Goal: Navigation & Orientation: Find specific page/section

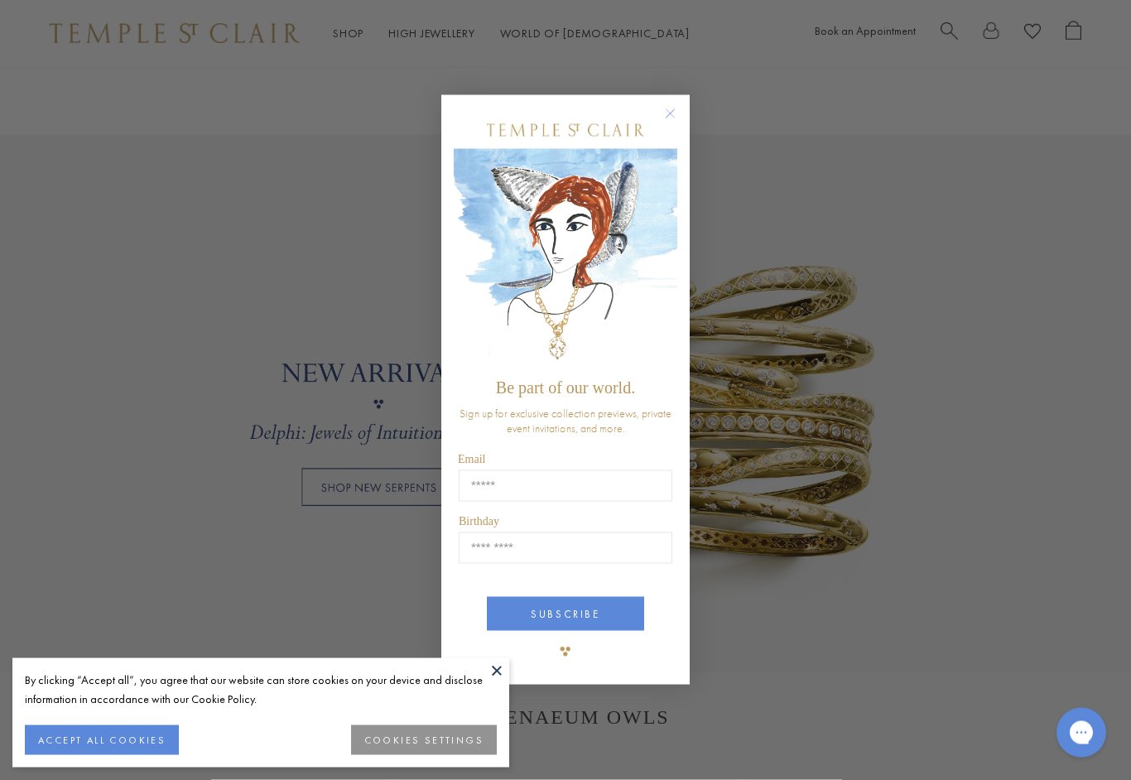
scroll to position [1116, 0]
click at [668, 124] on circle "Close dialog" at bounding box center [671, 114] width 20 height 20
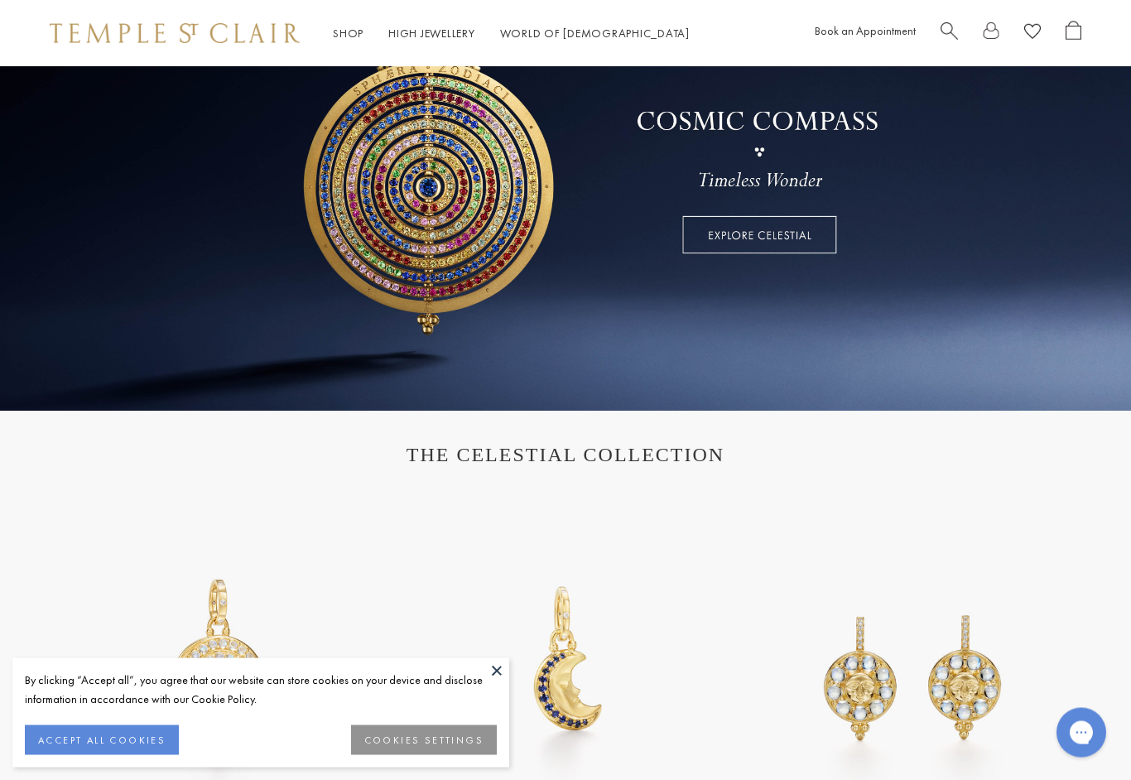
scroll to position [0, 0]
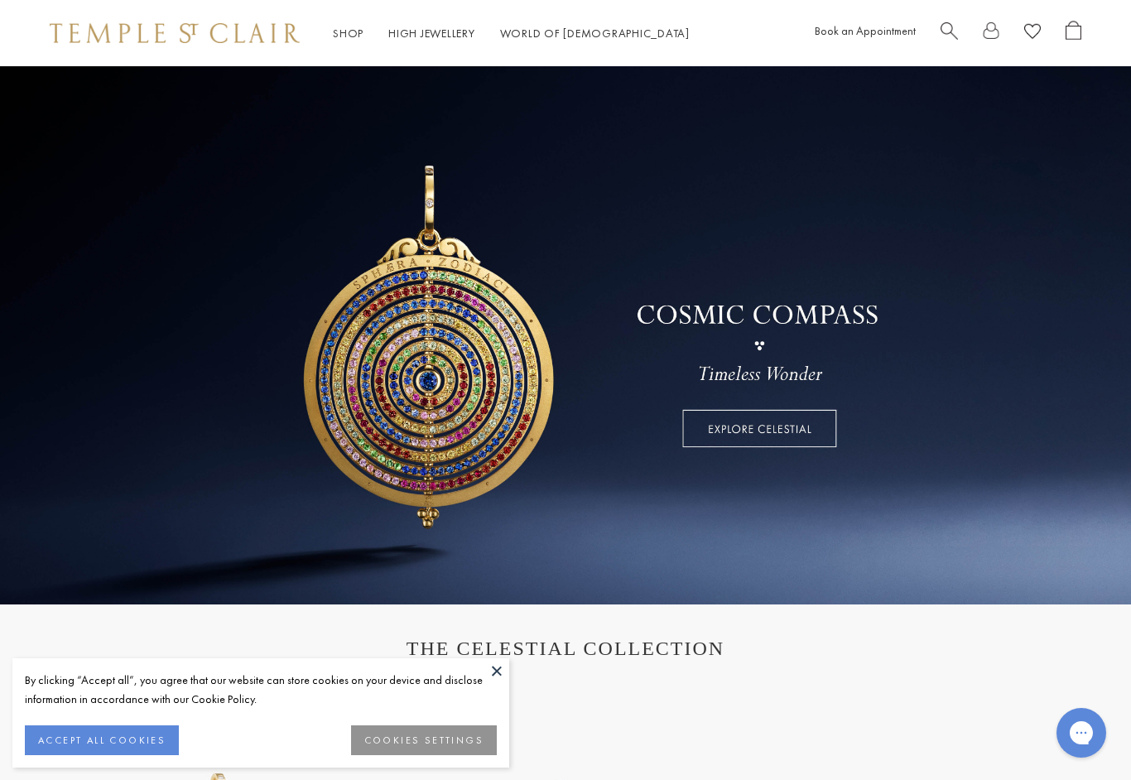
click at [774, 447] on link at bounding box center [565, 335] width 1131 height 538
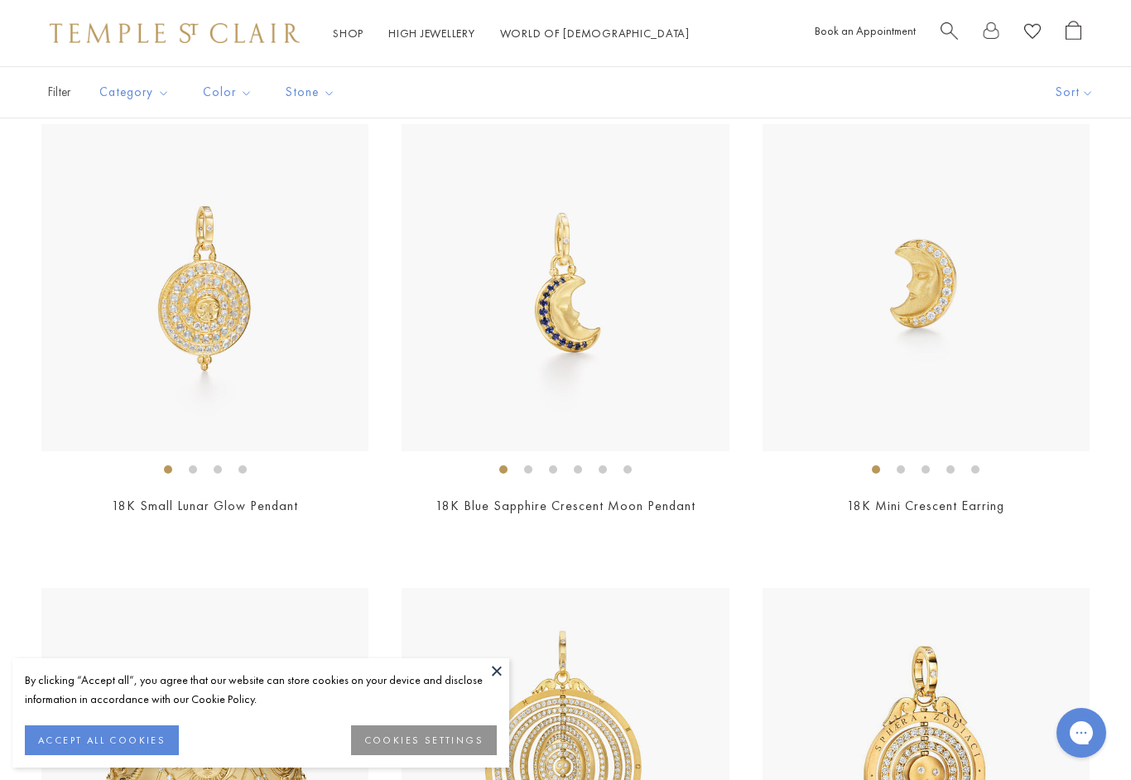
scroll to position [831, 0]
click at [427, 32] on link "High Jewellery High Jewellery" at bounding box center [431, 33] width 87 height 15
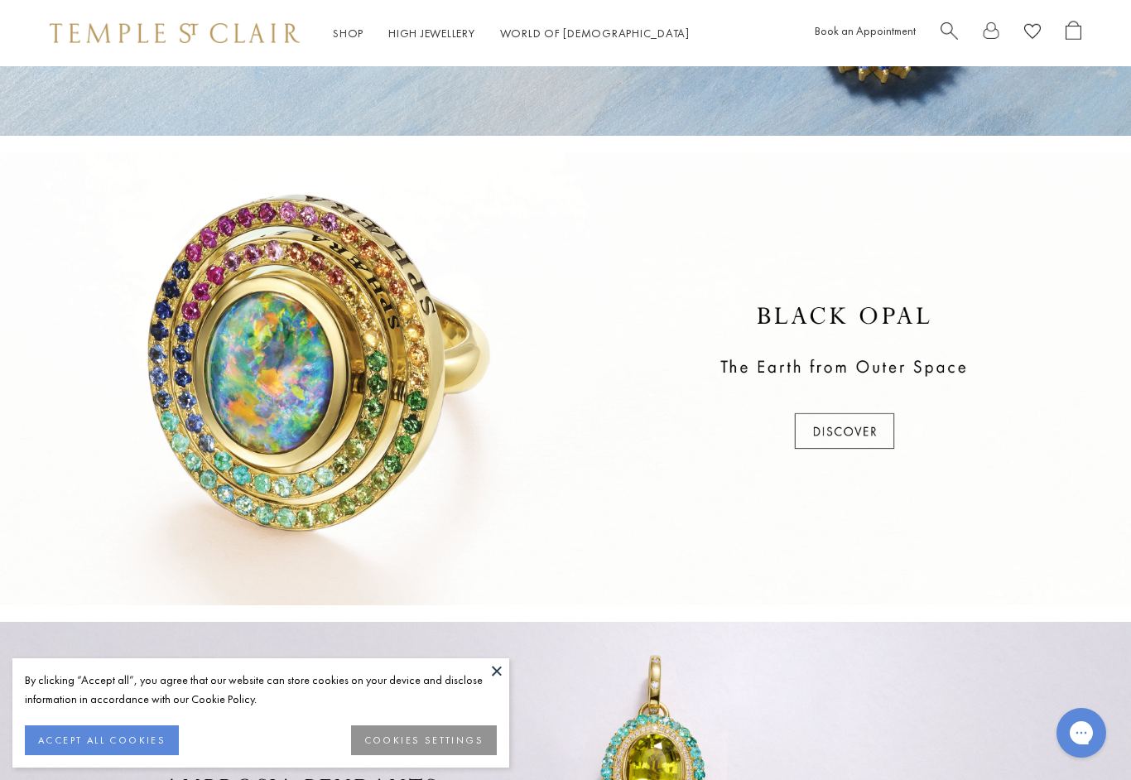
scroll to position [385, 0]
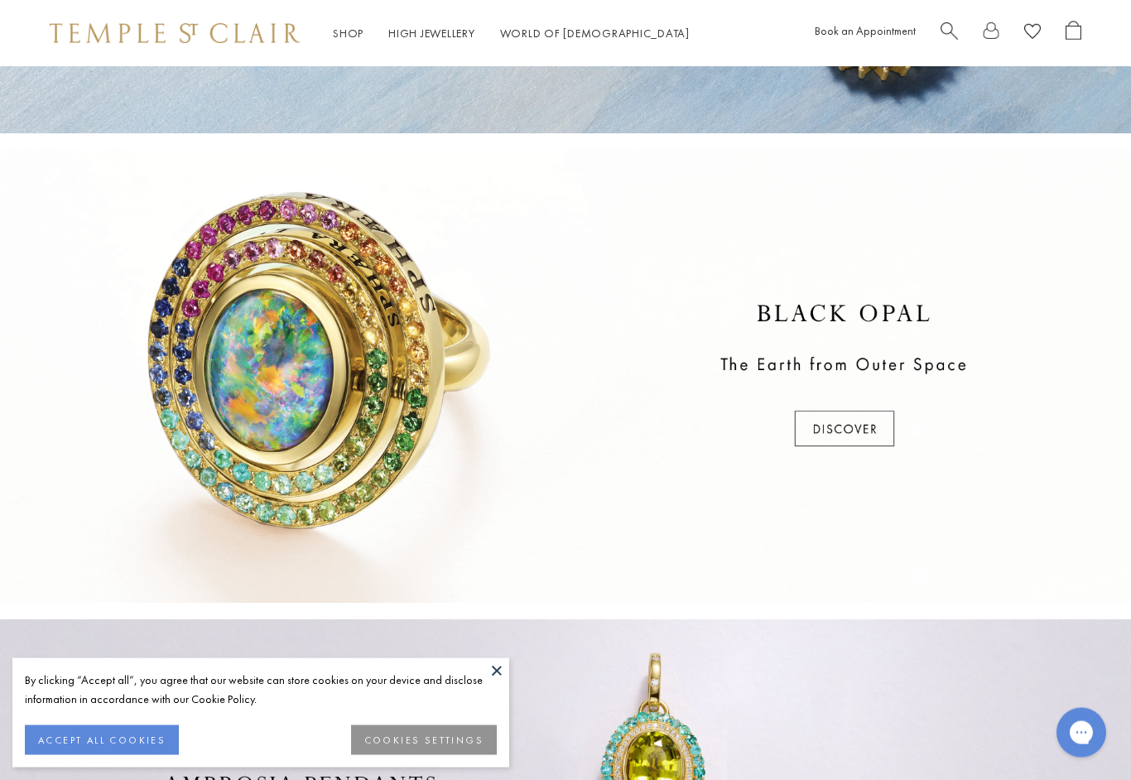
click at [858, 422] on div at bounding box center [565, 377] width 1131 height 453
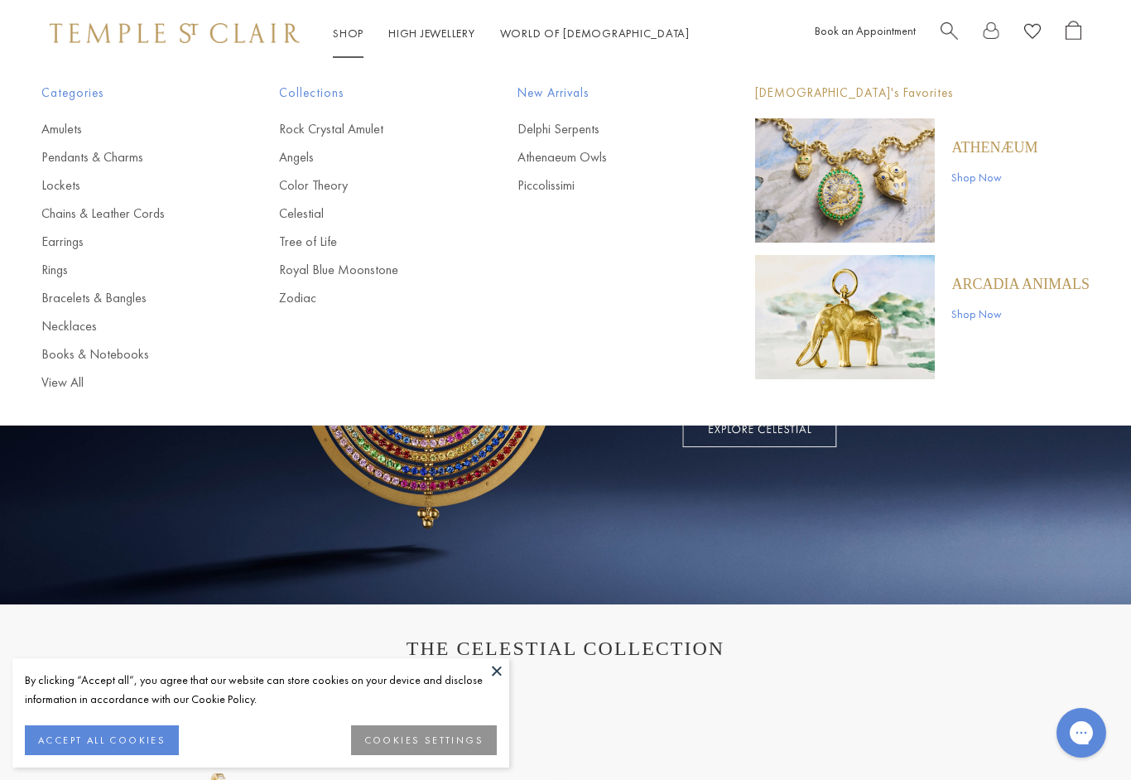
click at [58, 272] on link "Rings" at bounding box center [126, 270] width 171 height 18
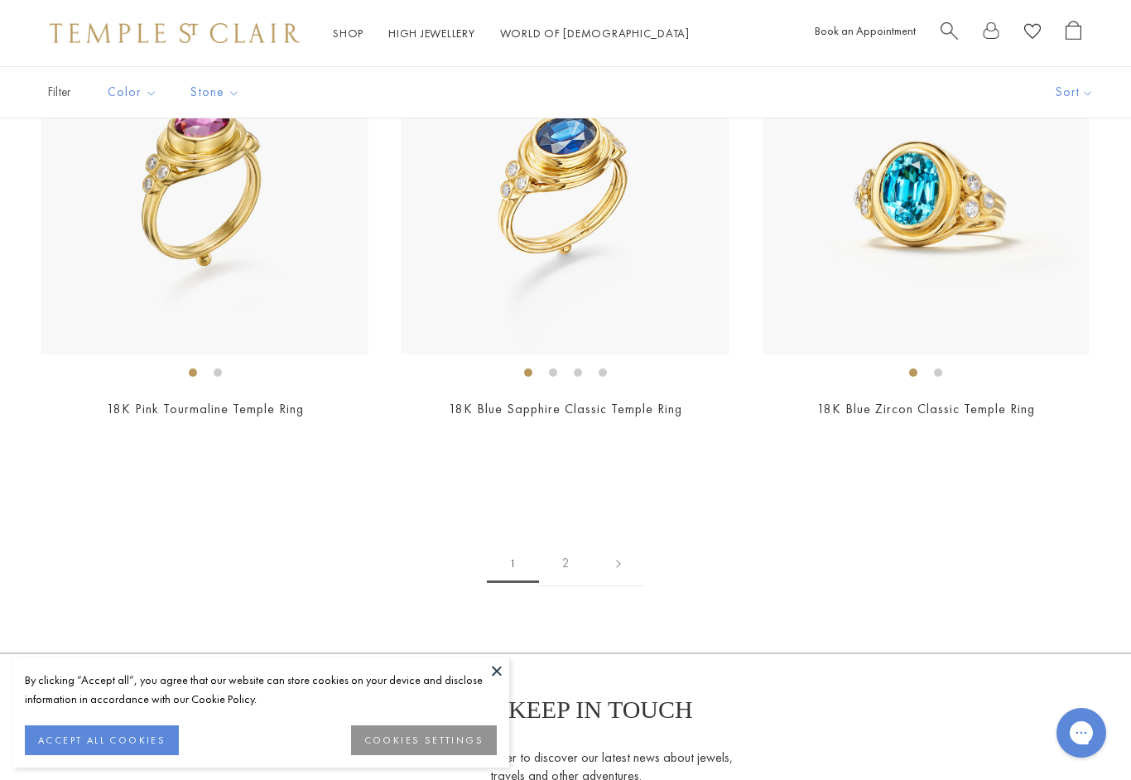
scroll to position [7219, 0]
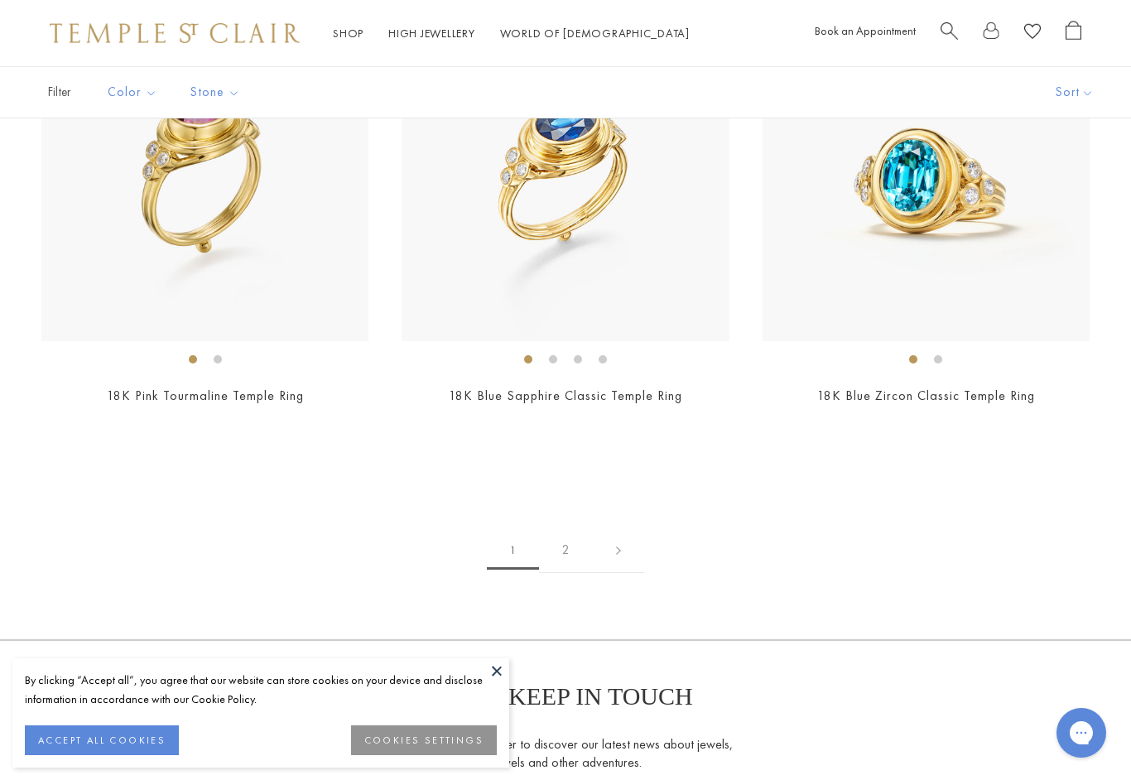
click at [566, 533] on link "2" at bounding box center [566, 551] width 54 height 46
